Goal: Information Seeking & Learning: Find specific fact

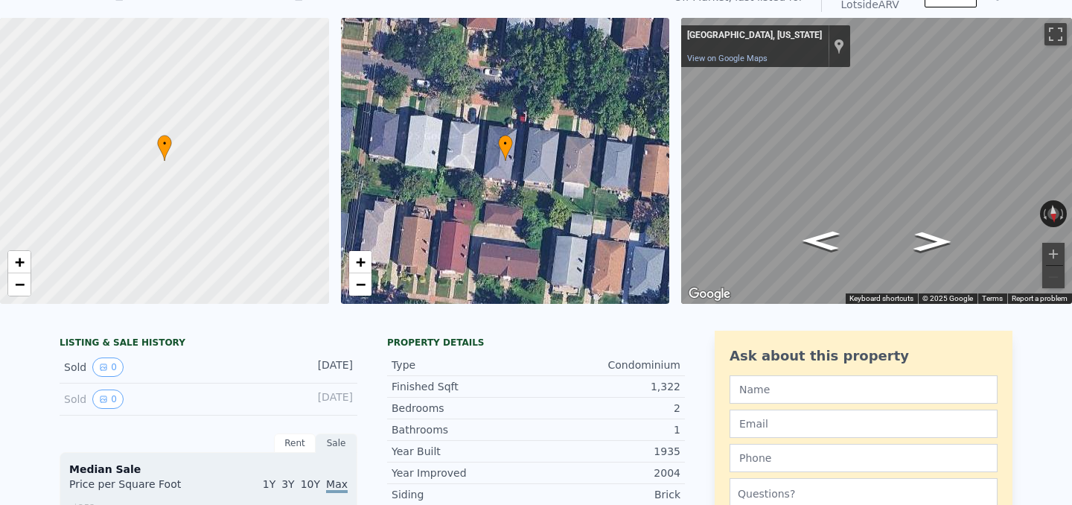
scroll to position [66, 0]
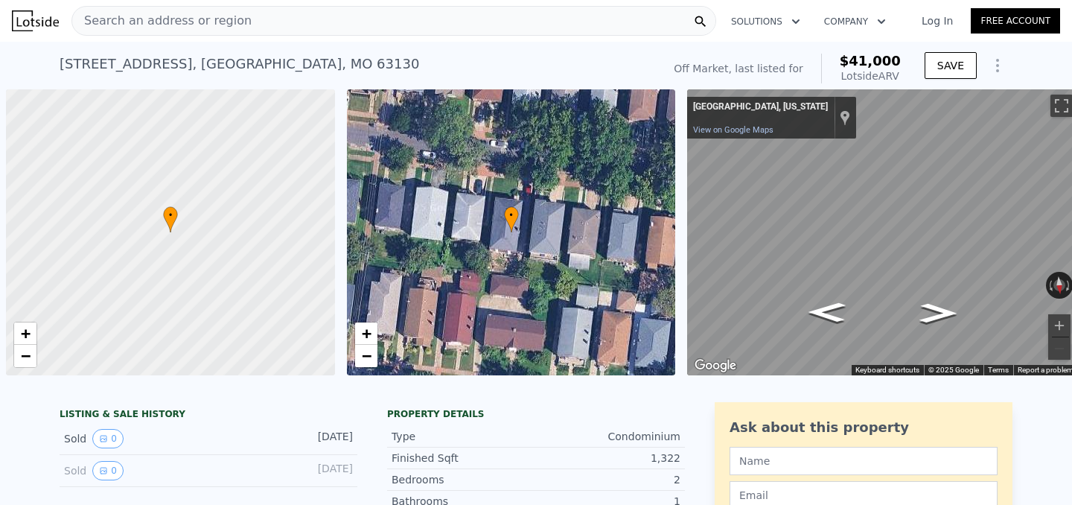
scroll to position [0, 6]
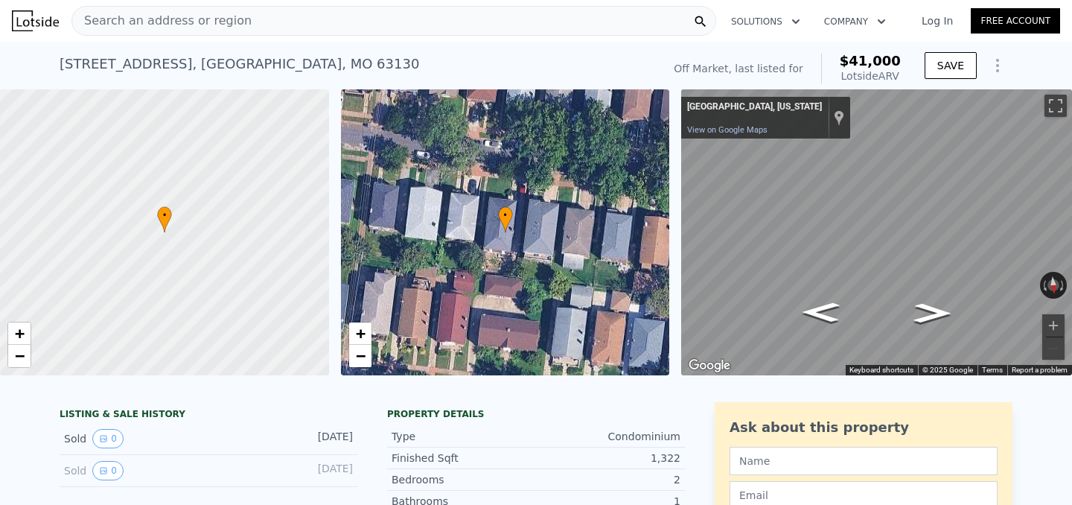
click at [996, 69] on icon "Show Options" at bounding box center [998, 66] width 18 height 18
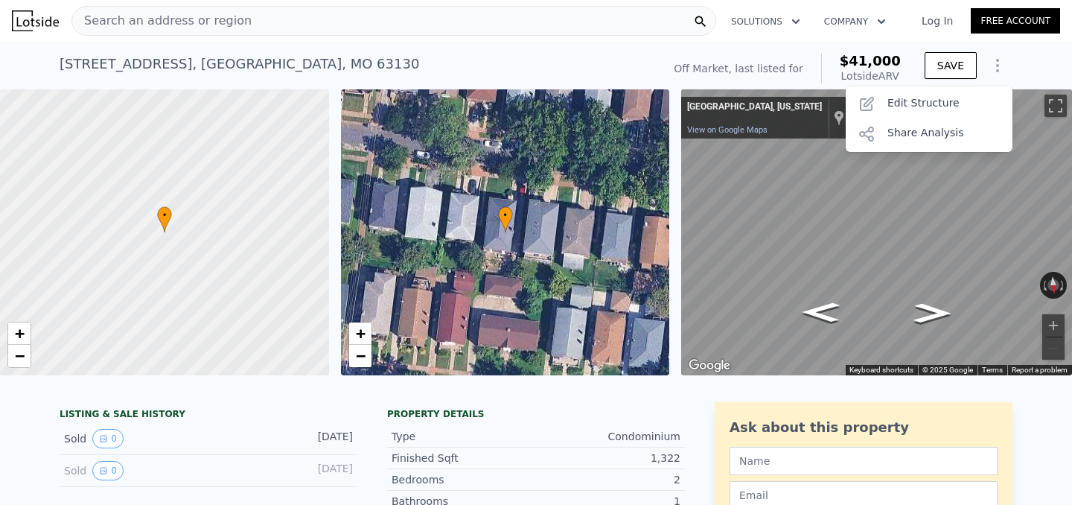
click at [996, 69] on icon "Show Options" at bounding box center [998, 66] width 18 height 18
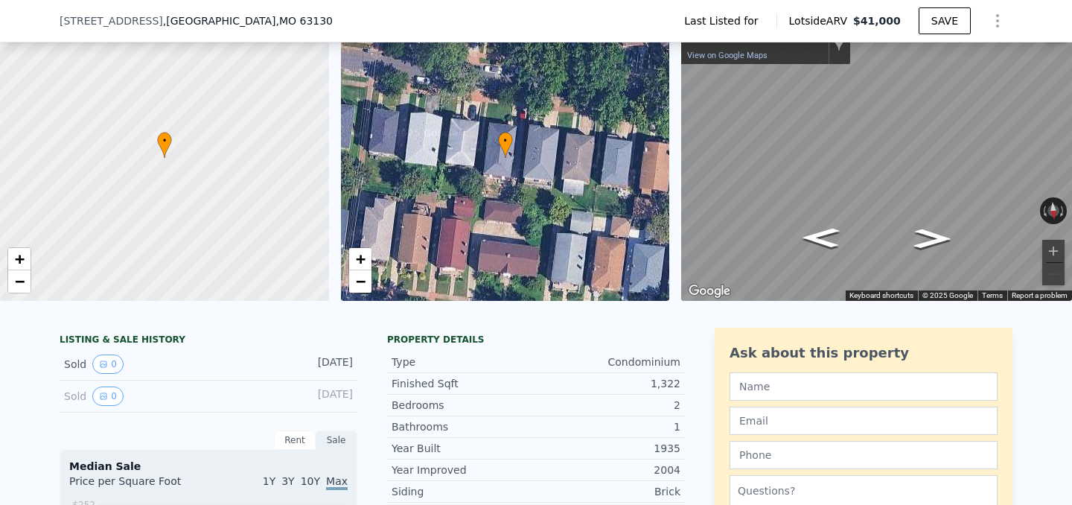
click at [631, 111] on div "• + −" at bounding box center [505, 158] width 329 height 286
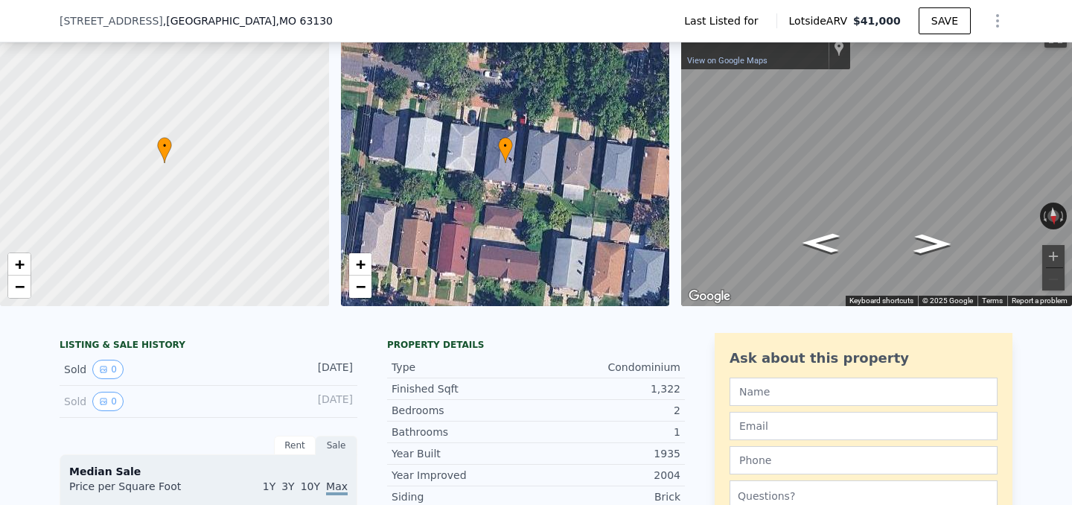
scroll to position [64, 0]
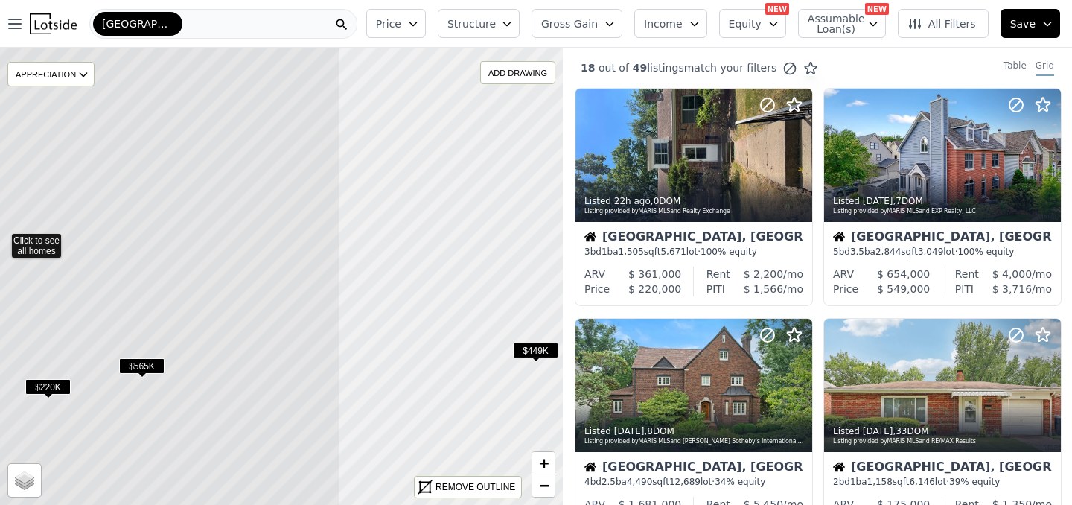
drag, startPoint x: 448, startPoint y: 239, endPoint x: 159, endPoint y: 200, distance: 291.6
click at [159, 200] on icon at bounding box center [1, 240] width 678 height 552
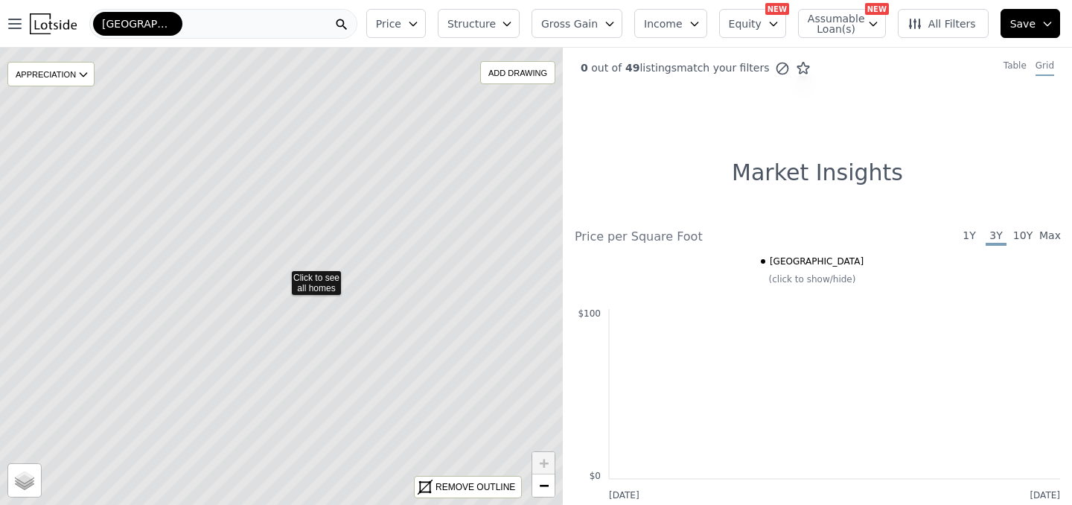
click at [328, 280] on icon at bounding box center [281, 277] width 678 height 552
click at [214, 27] on div "[GEOGRAPHIC_DATA]" at bounding box center [223, 24] width 268 height 30
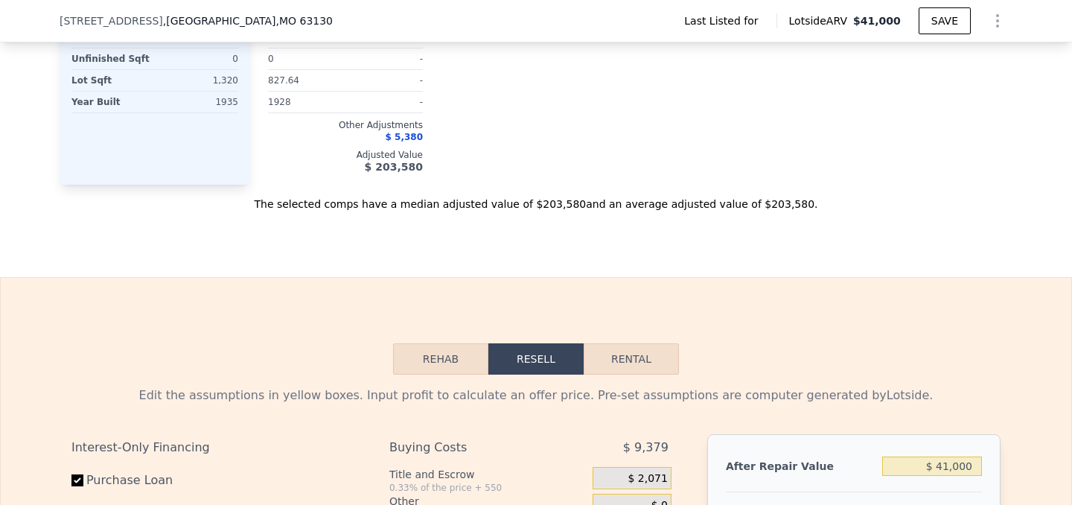
scroll to position [1609, 0]
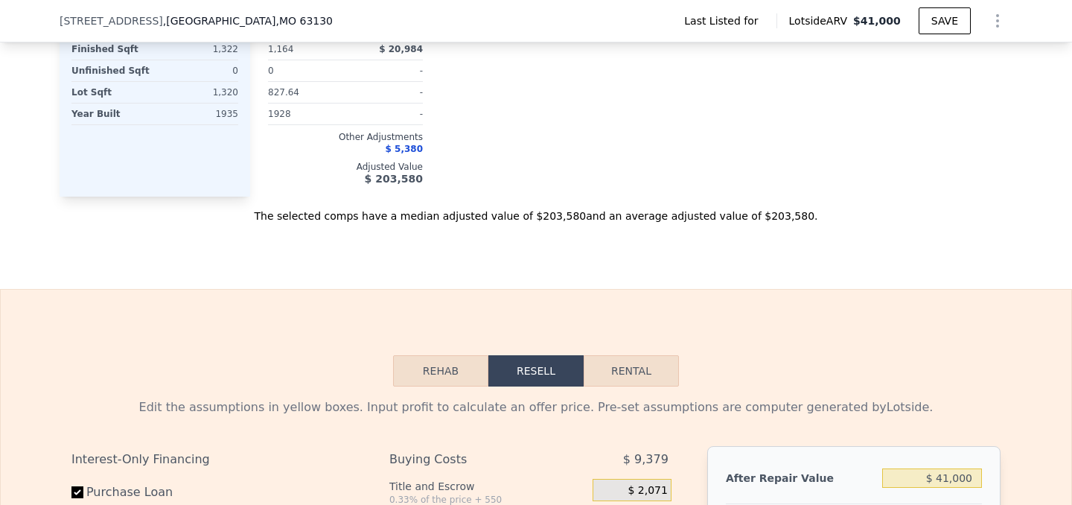
click at [617, 364] on button "Rental" at bounding box center [631, 370] width 95 height 31
select select "30"
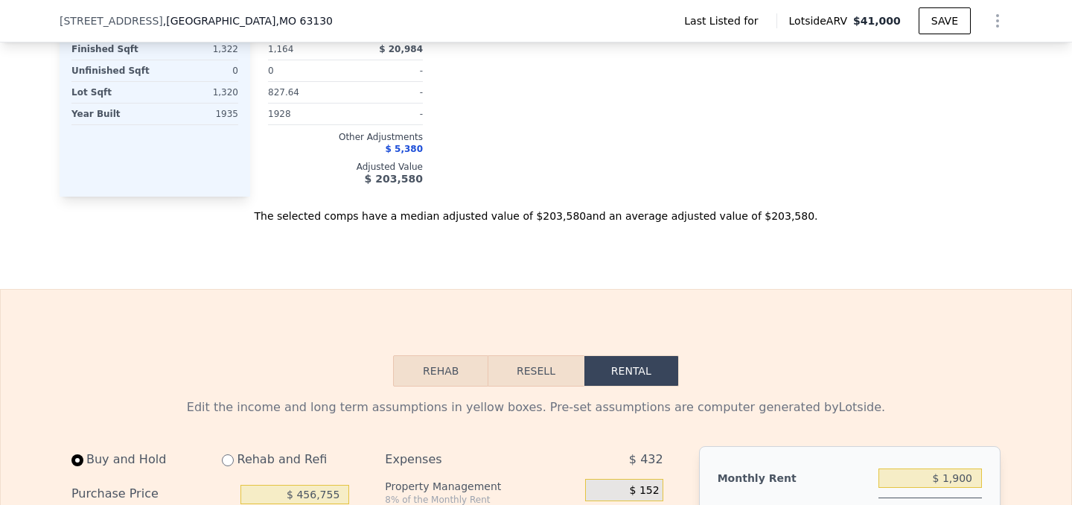
click at [458, 369] on button "Rehab" at bounding box center [440, 370] width 95 height 31
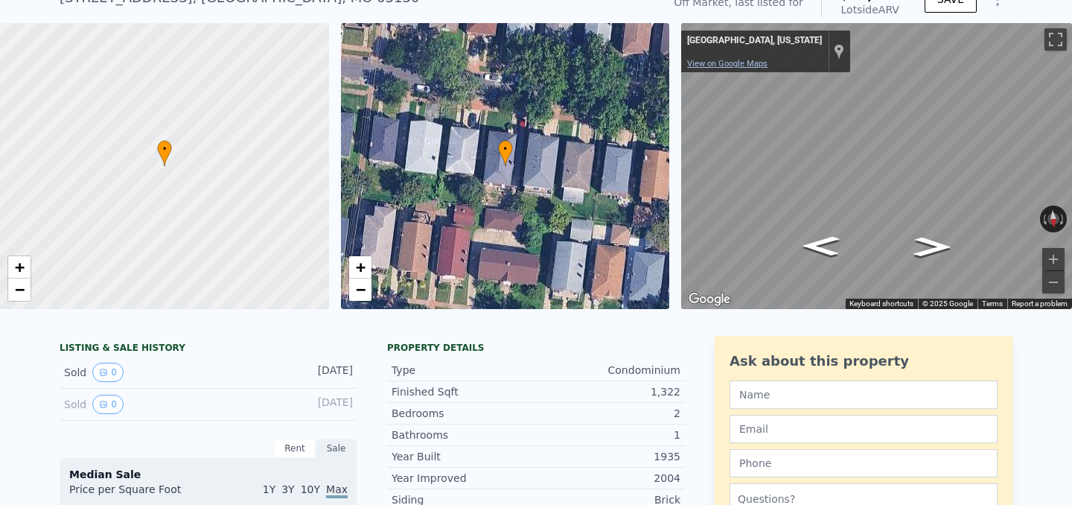
scroll to position [5, 0]
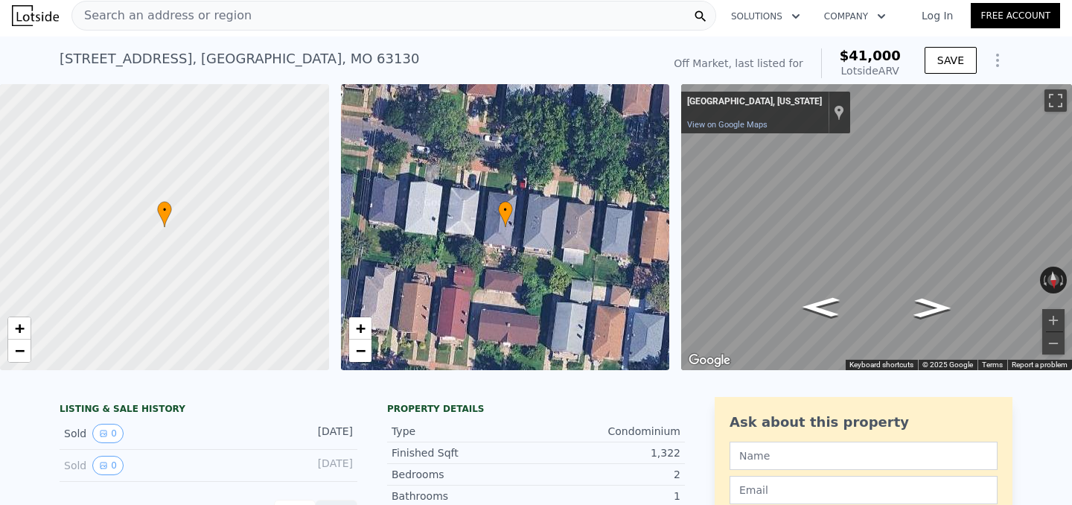
click at [209, 11] on span "Search an address or region" at bounding box center [161, 16] width 179 height 18
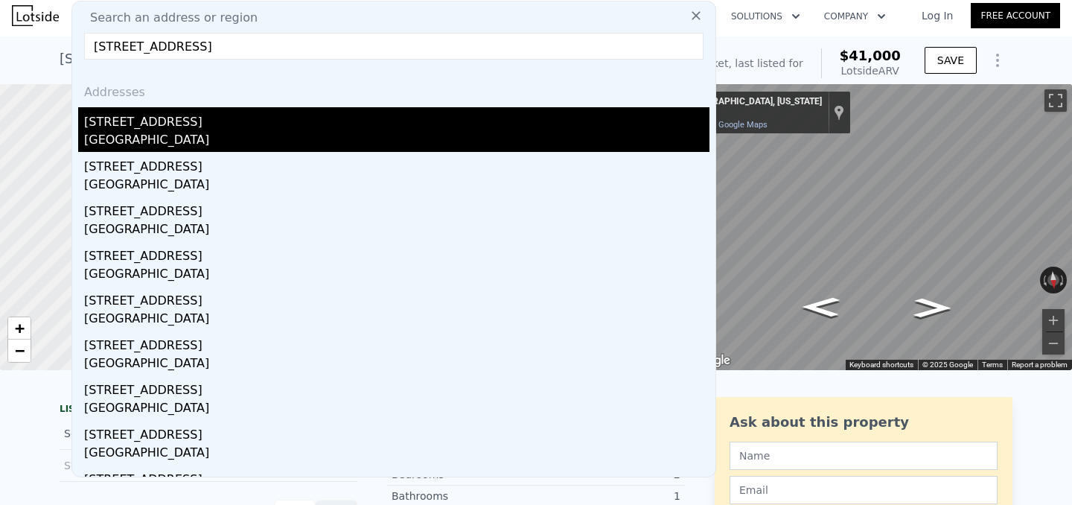
type input "7044 Dartmouth Avenue"
click at [157, 130] on div "7044 Dartmouth Ave" at bounding box center [397, 119] width 626 height 24
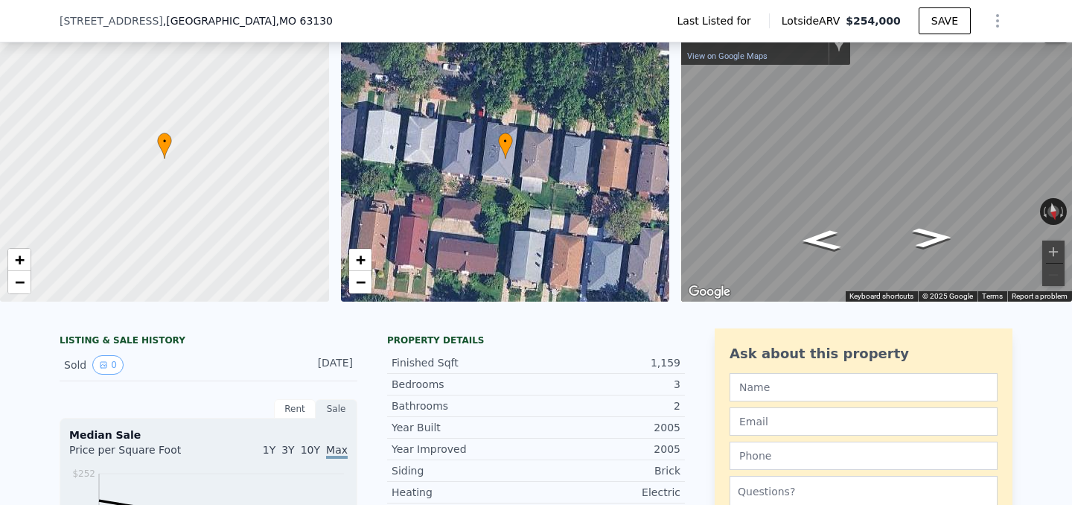
click at [322, 365] on div "Jan 7, 2018" at bounding box center [320, 364] width 66 height 19
click at [332, 366] on div "[DATE]" at bounding box center [320, 364] width 66 height 19
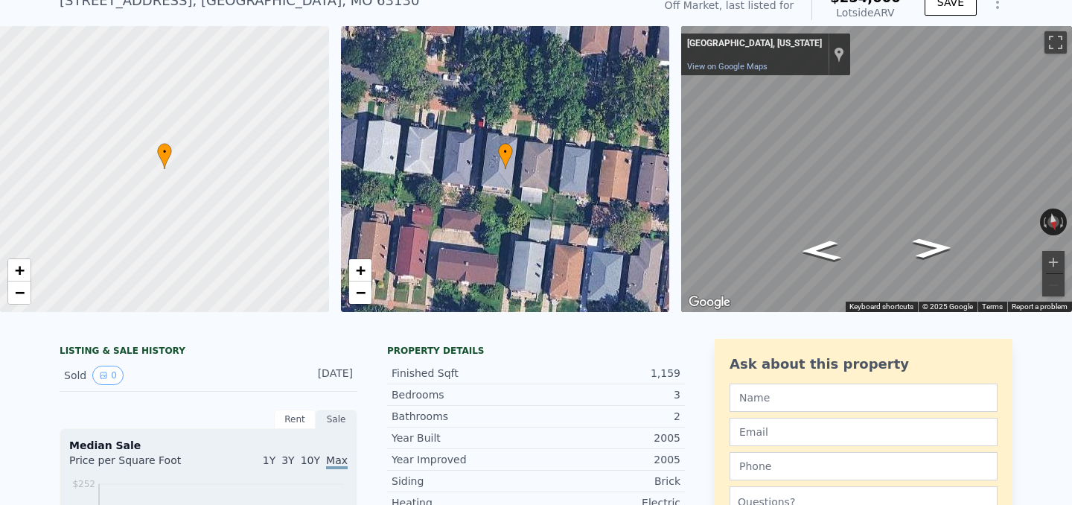
click at [110, 106] on div at bounding box center [164, 169] width 395 height 343
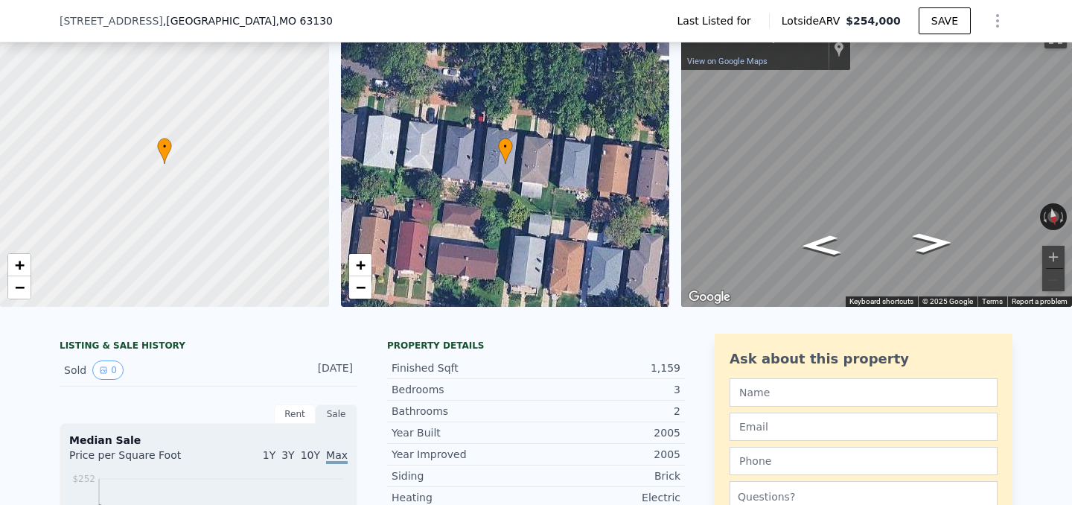
scroll to position [69, 0]
click at [510, 219] on div "• + −" at bounding box center [505, 164] width 329 height 286
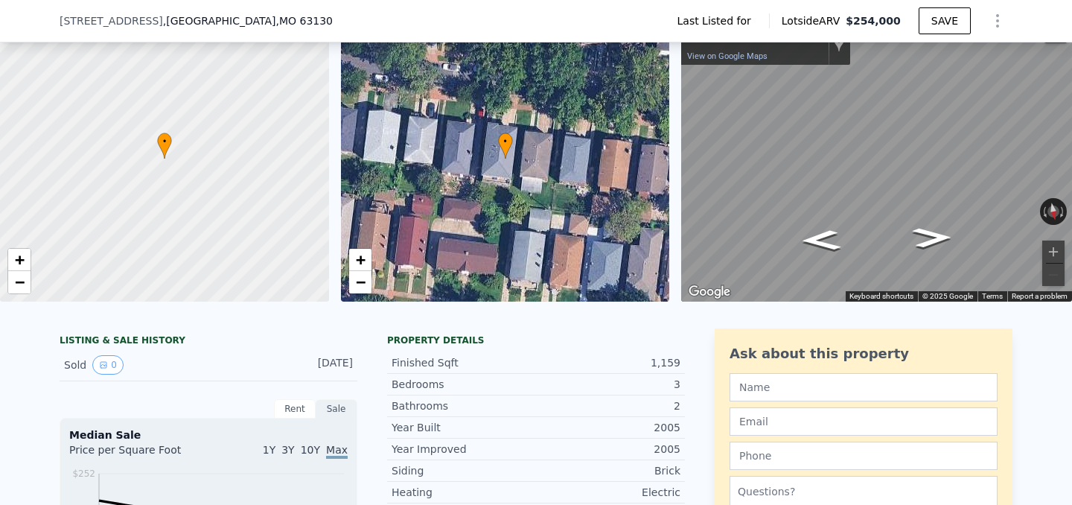
scroll to position [63, 0]
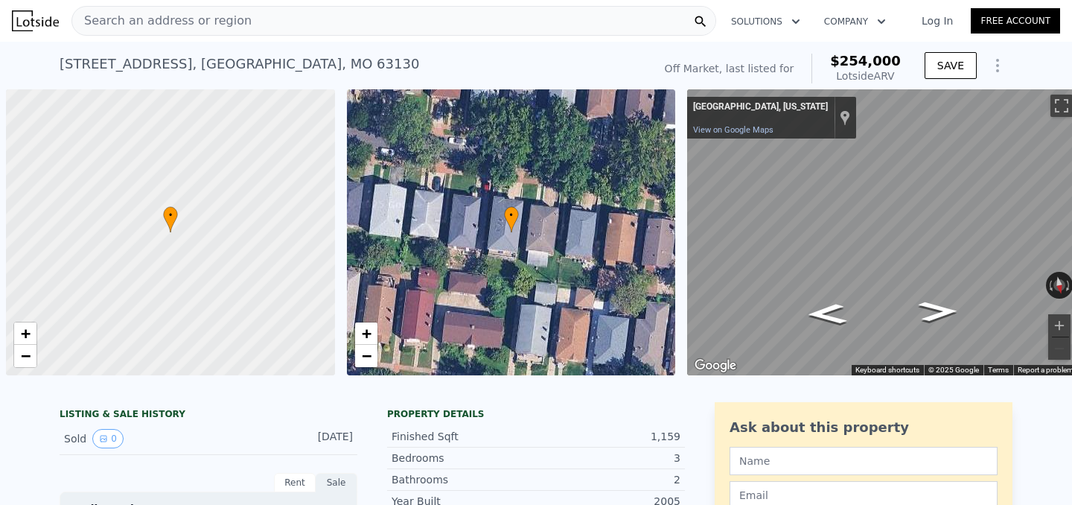
scroll to position [0, 6]
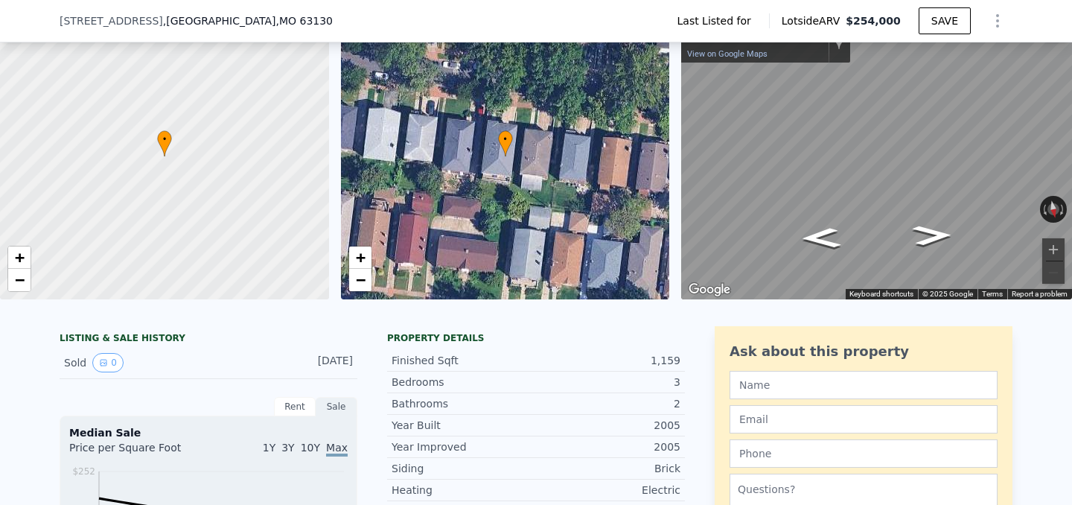
click at [298, 370] on div "[DATE]" at bounding box center [320, 362] width 66 height 19
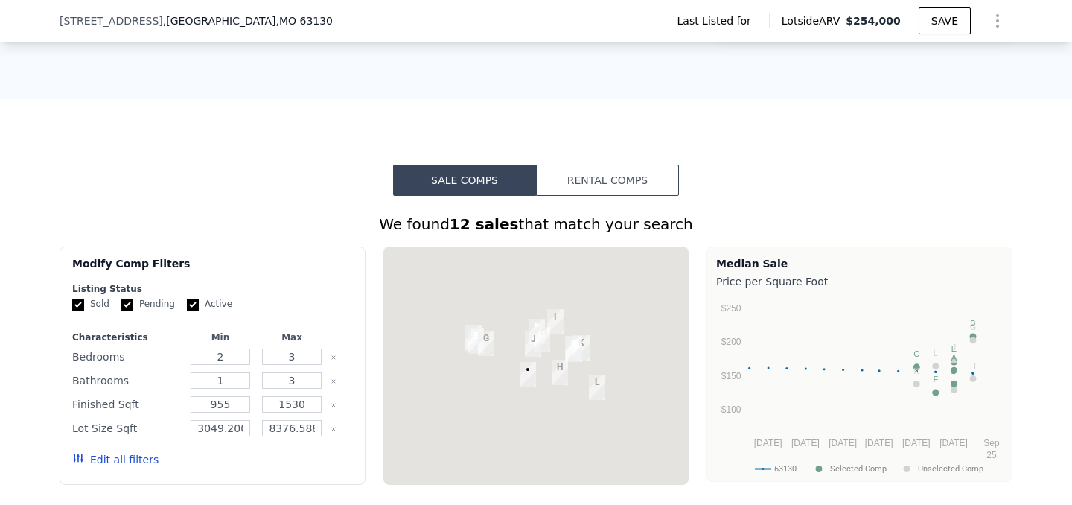
scroll to position [868, 0]
